Goal: Task Accomplishment & Management: Use online tool/utility

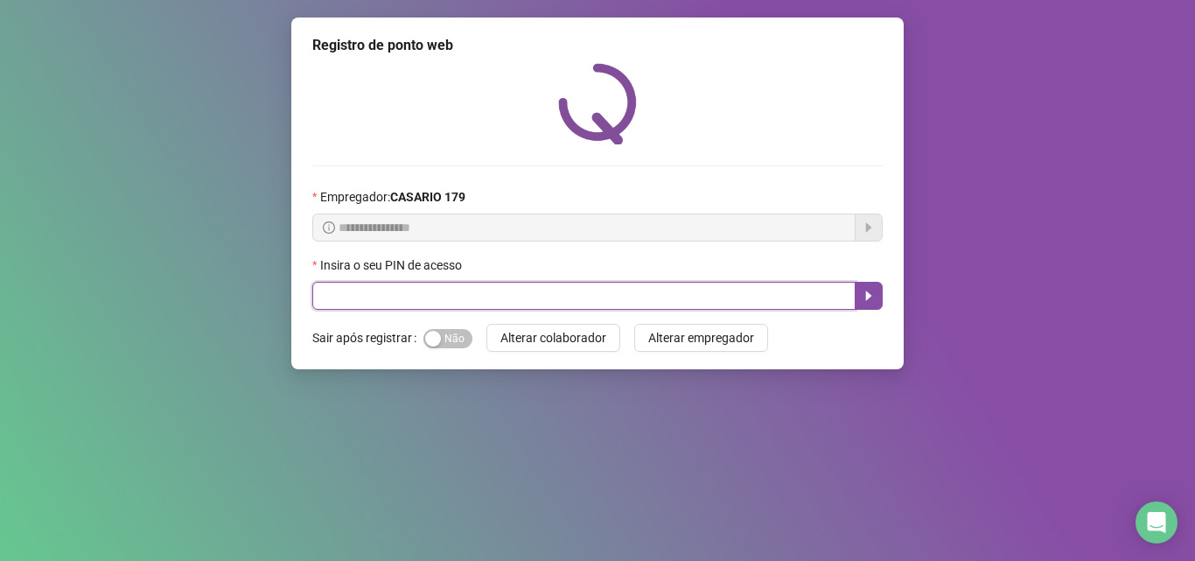
click at [419, 303] on input "text" at bounding box center [583, 296] width 543 height 28
type input "*****"
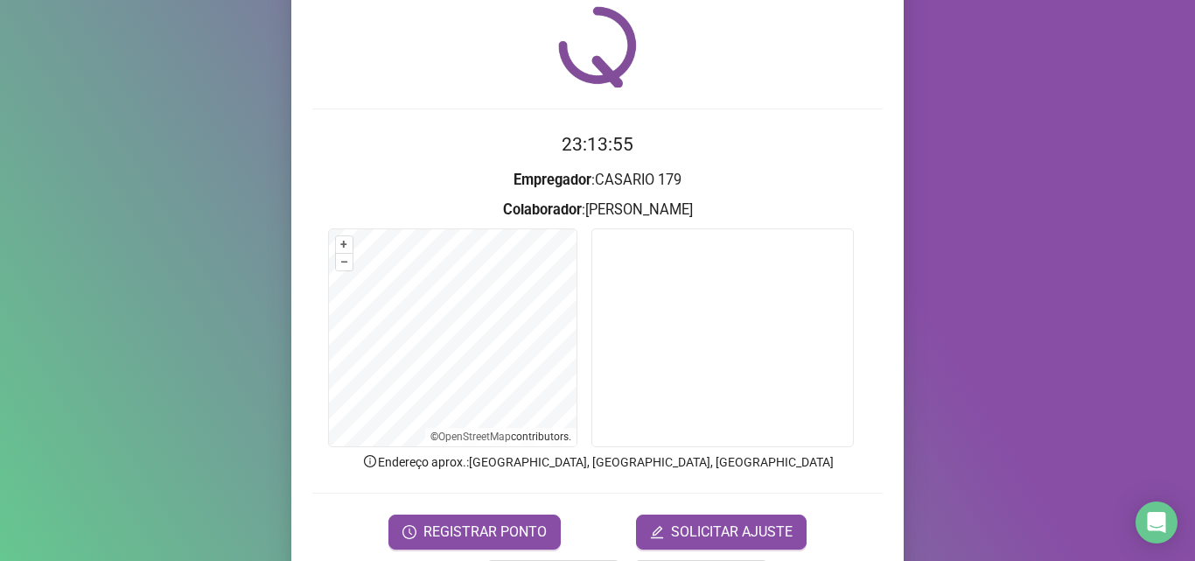
scroll to position [122, 0]
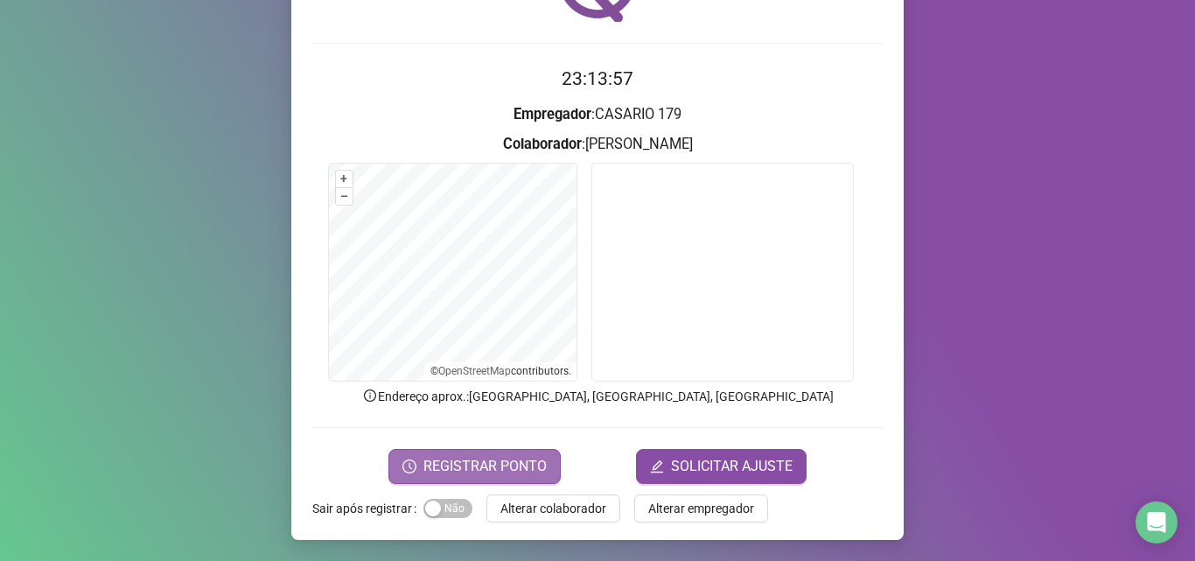
click at [515, 462] on span "REGISTRAR PONTO" at bounding box center [484, 466] width 123 height 21
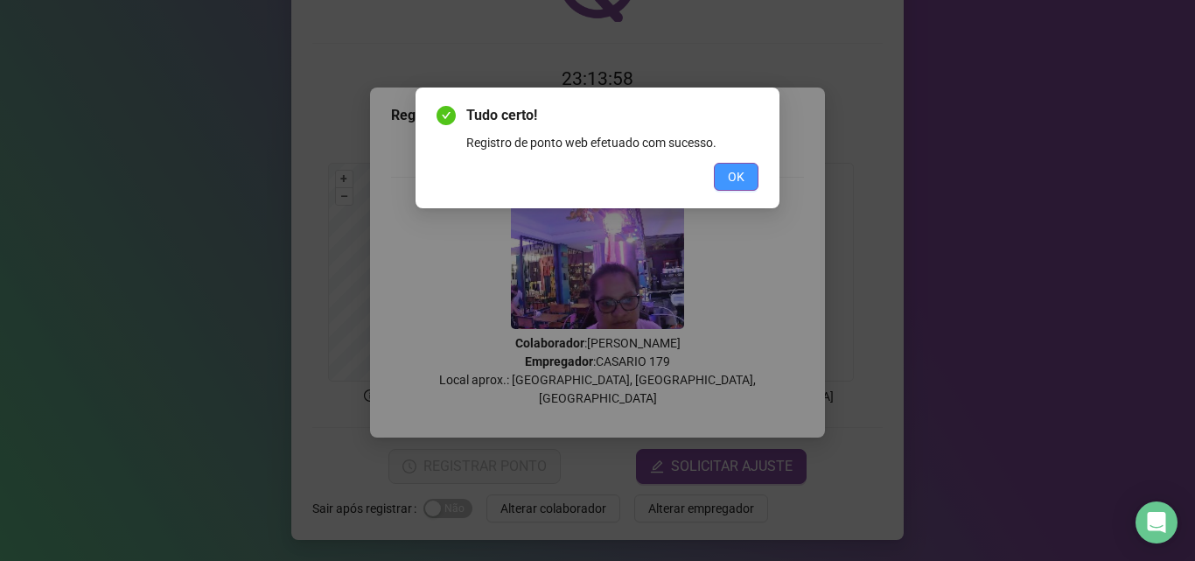
click at [721, 179] on button "OK" at bounding box center [736, 177] width 45 height 28
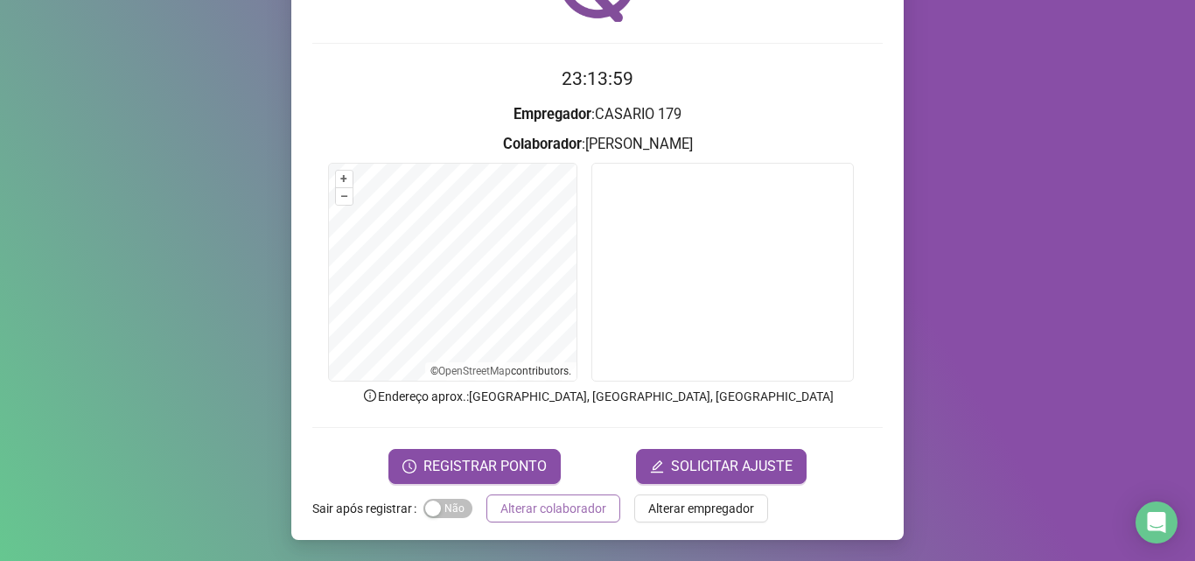
click at [544, 504] on span "Alterar colaborador" at bounding box center [553, 507] width 106 height 19
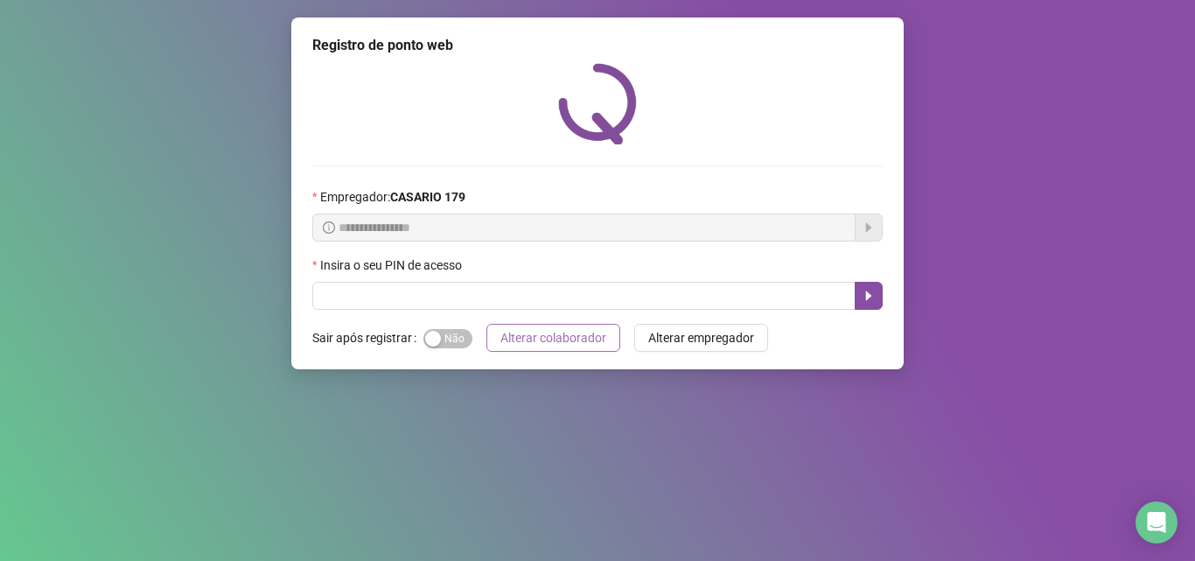
scroll to position [0, 0]
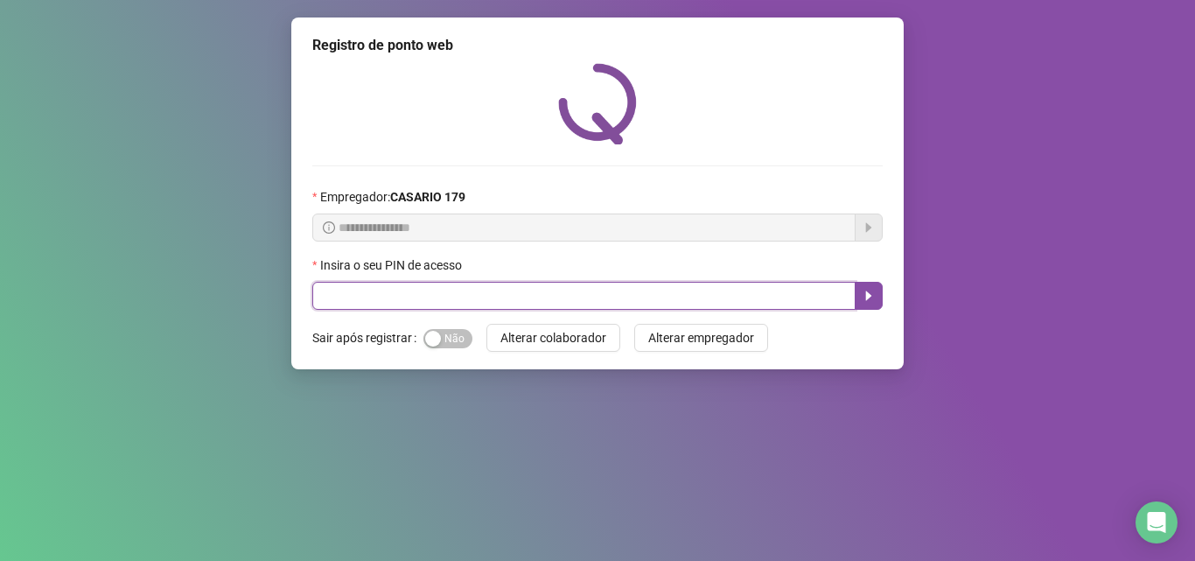
click at [360, 295] on input "text" at bounding box center [583, 296] width 543 height 28
type input "*****"
click at [866, 303] on icon "caret-right" at bounding box center [868, 296] width 14 height 14
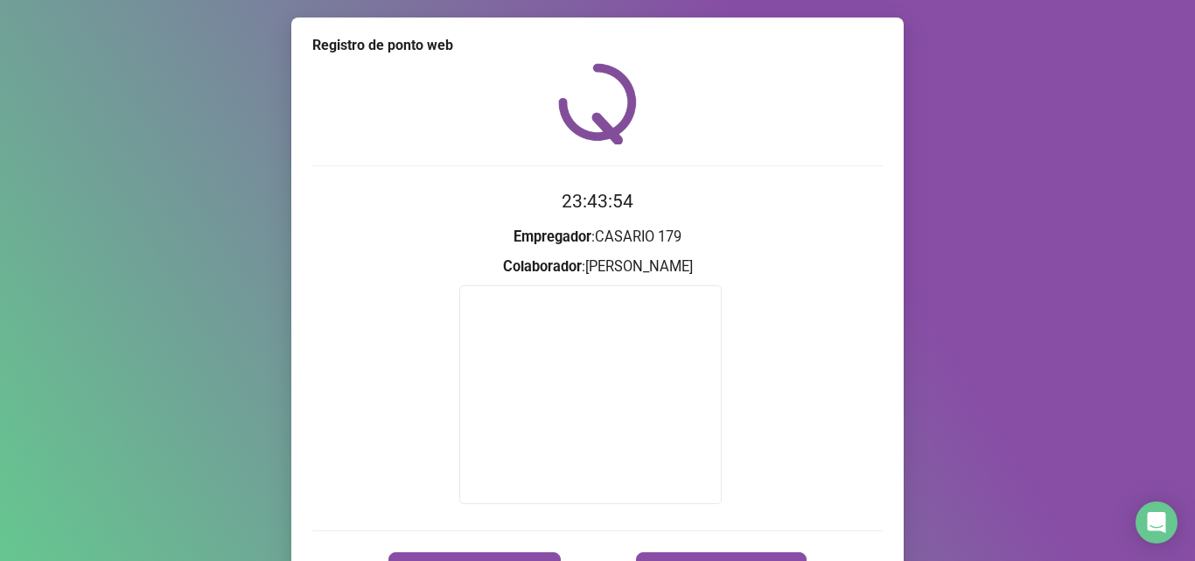
scroll to position [103, 0]
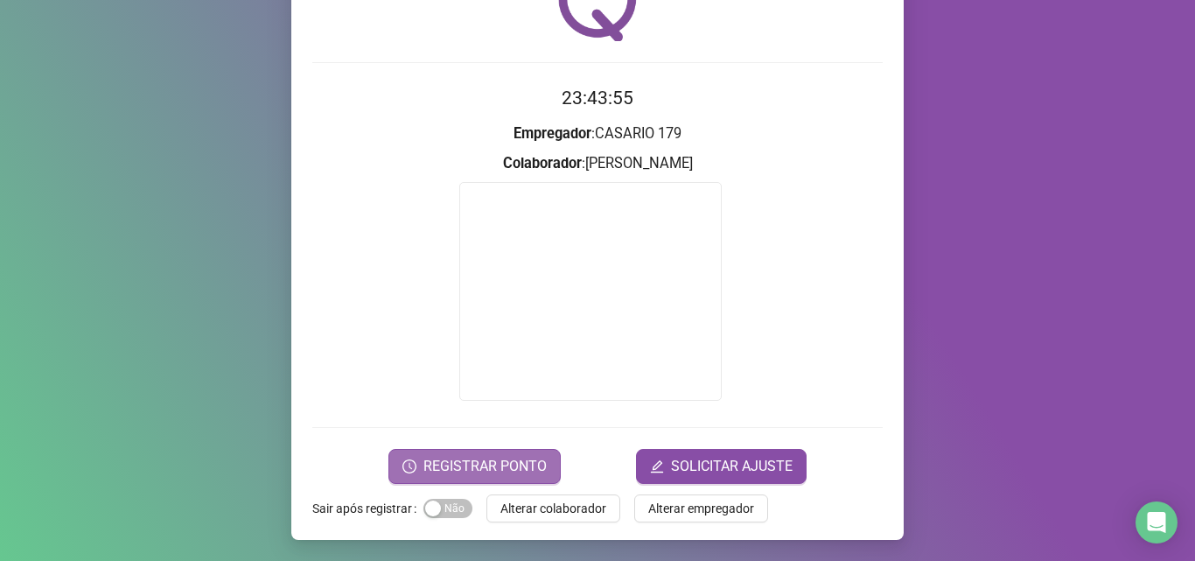
click at [477, 452] on button "REGISTRAR PONTO" at bounding box center [474, 466] width 172 height 35
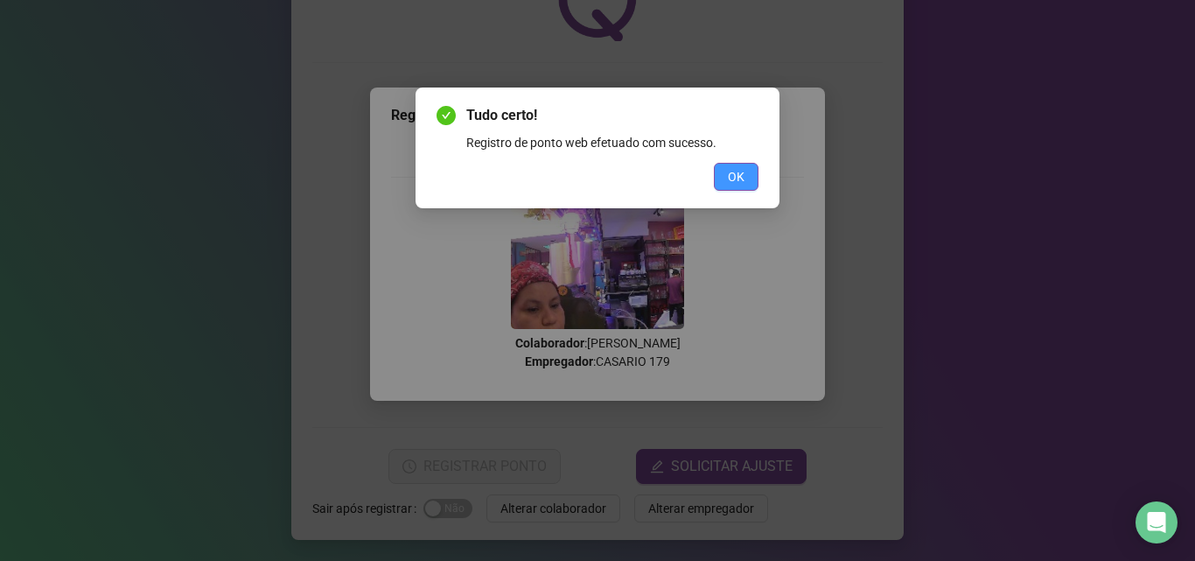
click at [735, 171] on span "OK" at bounding box center [736, 176] width 17 height 19
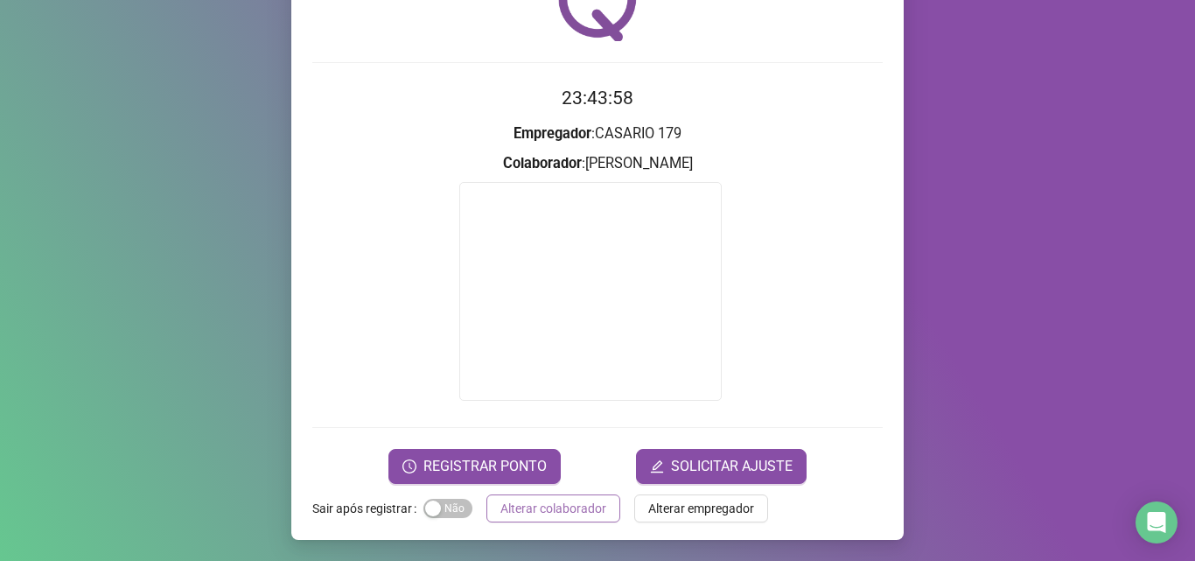
click at [563, 506] on span "Alterar colaborador" at bounding box center [553, 507] width 106 height 19
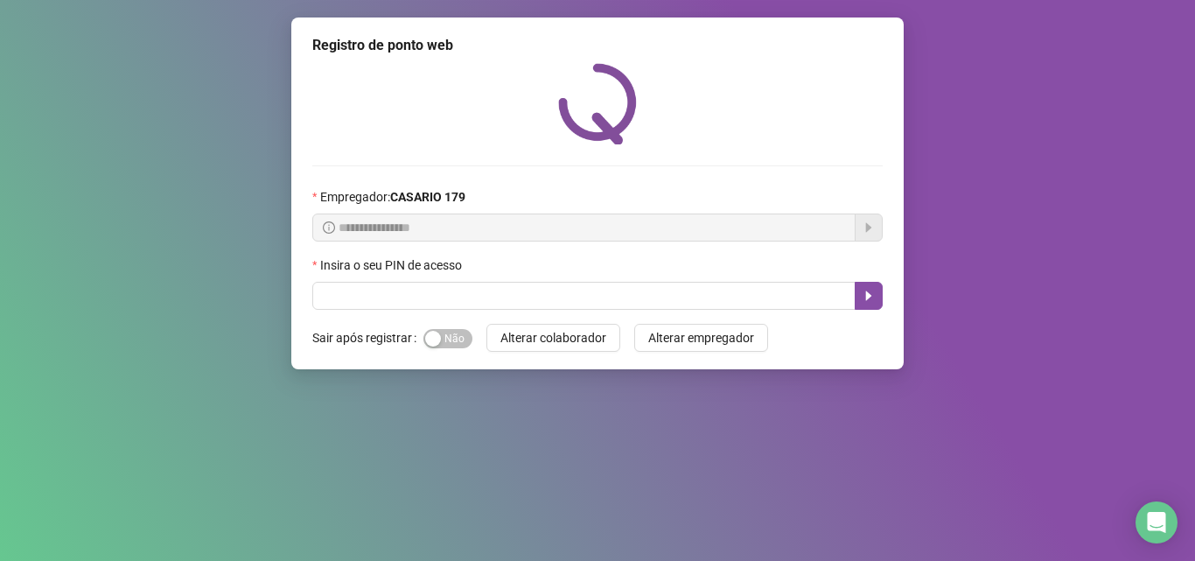
drag, startPoint x: 0, startPoint y: 442, endPoint x: 306, endPoint y: 538, distance: 320.8
